Goal: Task Accomplishment & Management: Complete application form

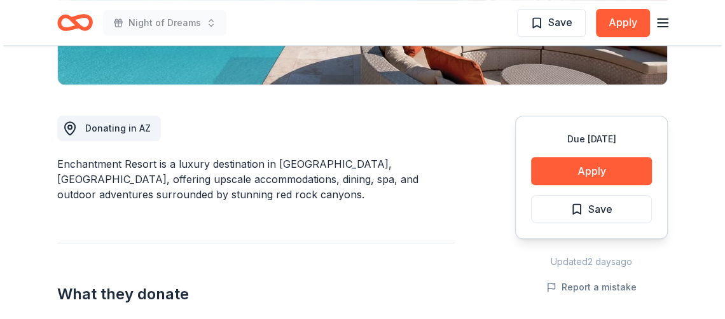
scroll to position [307, 0]
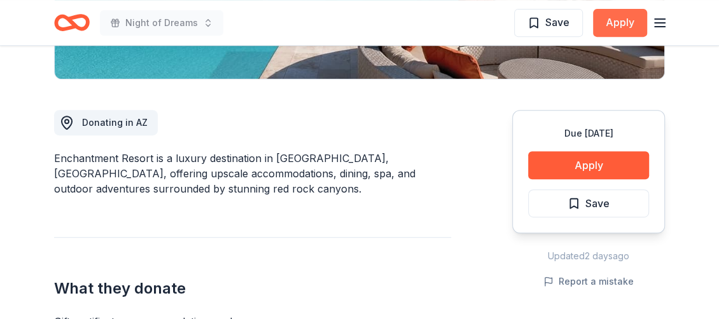
click at [598, 37] on button "Apply" at bounding box center [620, 23] width 54 height 28
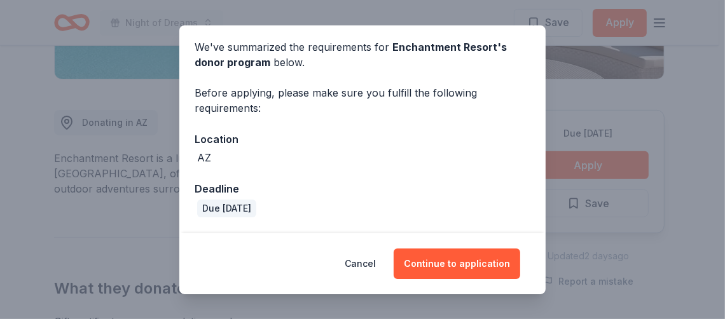
scroll to position [214, 0]
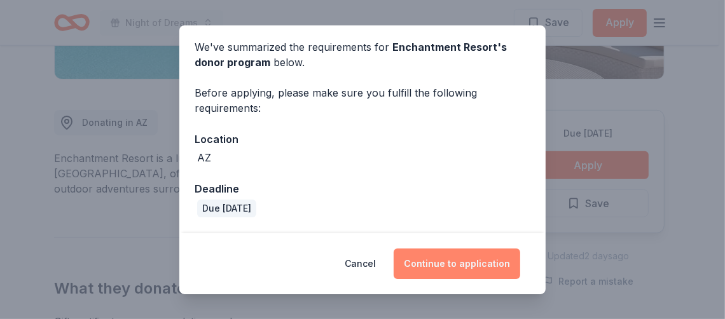
click at [520, 253] on button "Continue to application" at bounding box center [457, 264] width 127 height 31
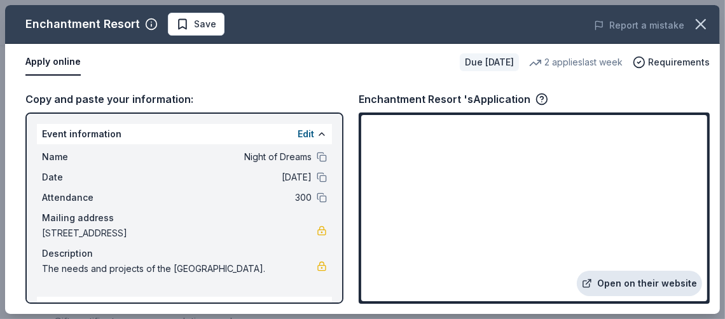
click at [634, 271] on link "Open on their website" at bounding box center [639, 283] width 125 height 25
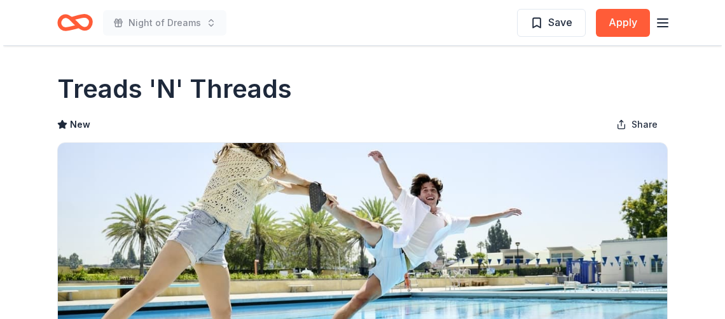
scroll to position [206, 0]
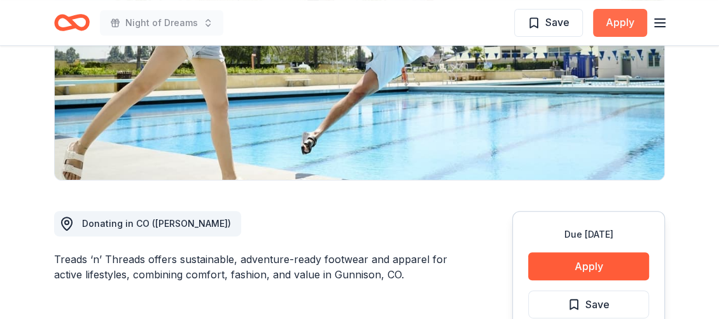
click at [622, 27] on button "Apply" at bounding box center [620, 23] width 54 height 28
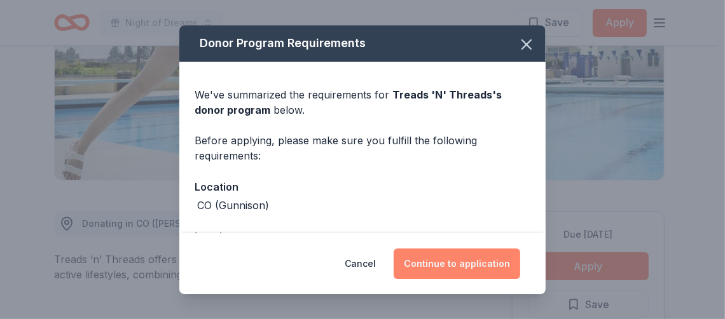
click at [520, 249] on button "Continue to application" at bounding box center [457, 264] width 127 height 31
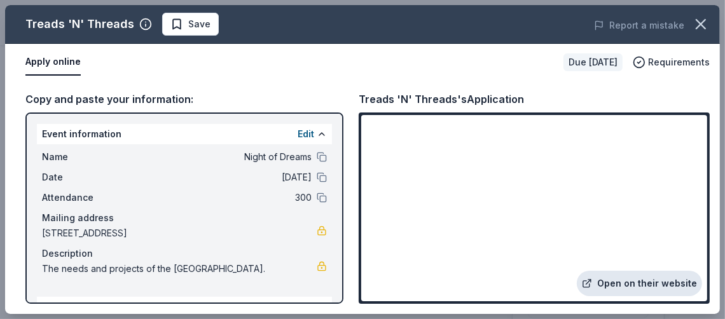
click at [577, 271] on link "Open on their website" at bounding box center [639, 283] width 125 height 25
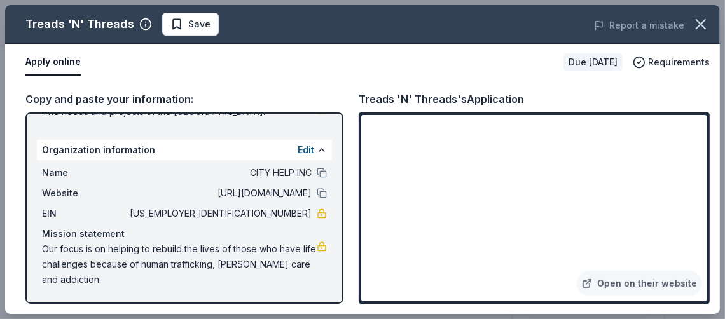
scroll to position [149, 0]
